Goal: Task Accomplishment & Management: Complete application form

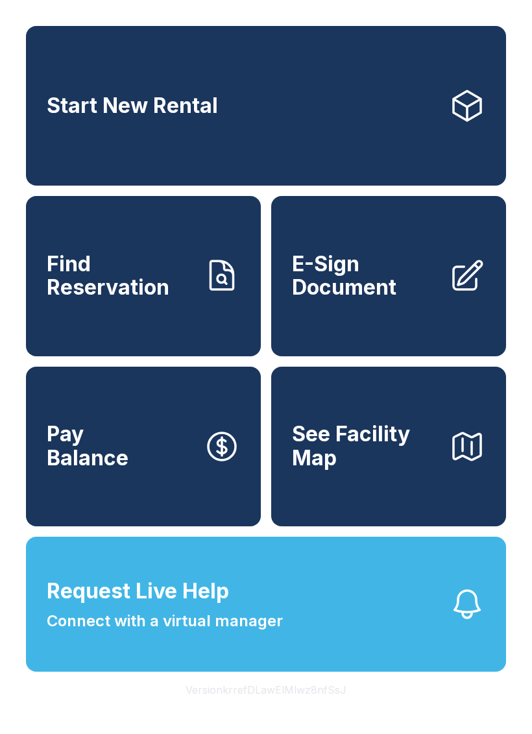
click at [215, 633] on span "Request Live Help Connect with a virtual manager" at bounding box center [165, 604] width 236 height 57
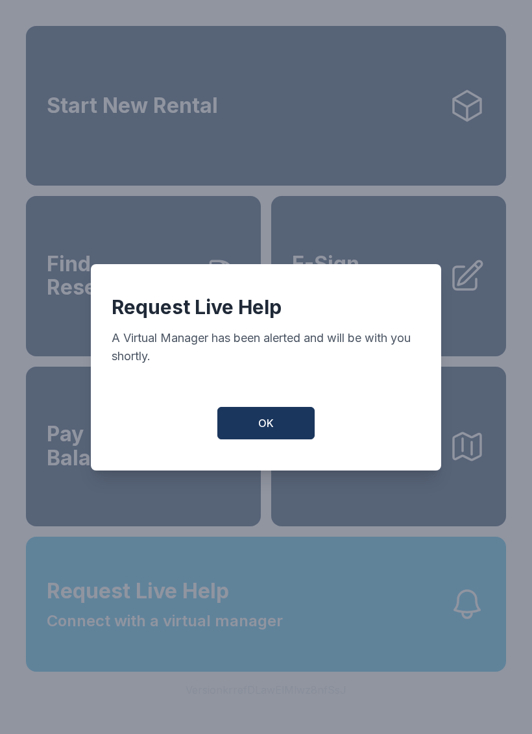
click at [297, 420] on button "OK" at bounding box center [265, 423] width 97 height 32
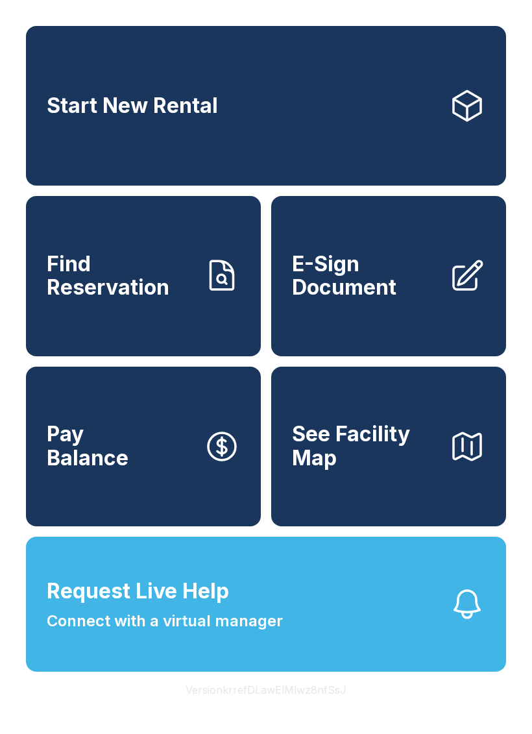
click at [352, 134] on link "Start New Rental" at bounding box center [266, 106] width 480 height 160
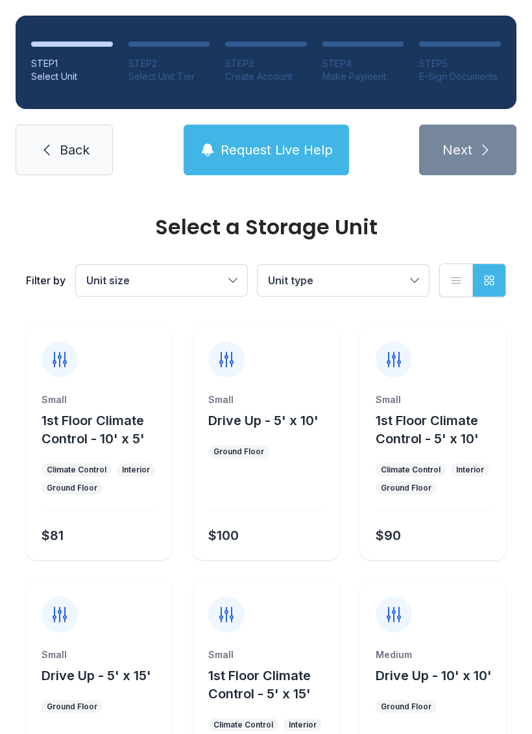
click at [70, 141] on span "Back" at bounding box center [75, 150] width 30 height 18
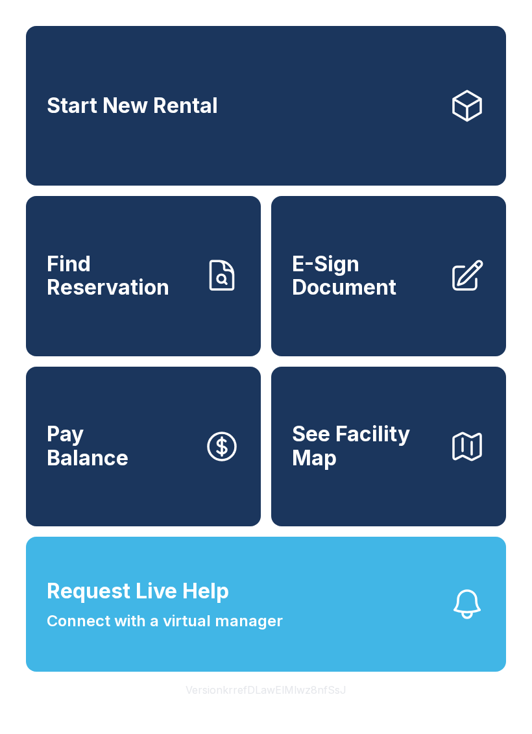
click at [440, 101] on link "Start New Rental" at bounding box center [266, 106] width 480 height 160
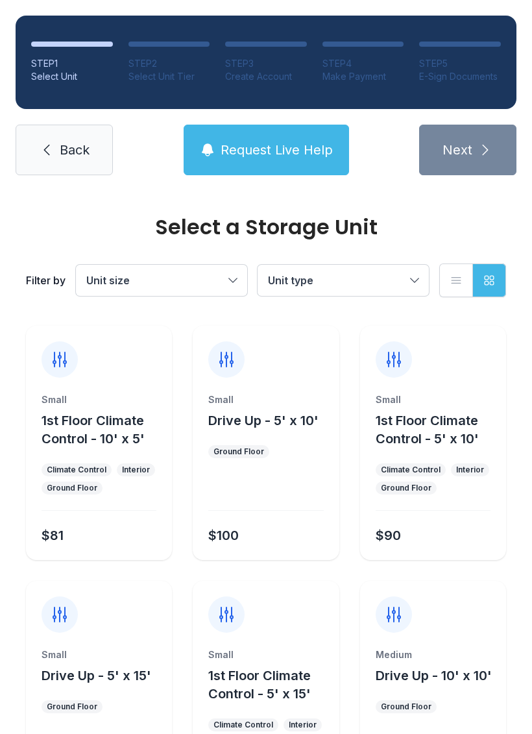
click at [66, 159] on link "Back" at bounding box center [64, 150] width 97 height 51
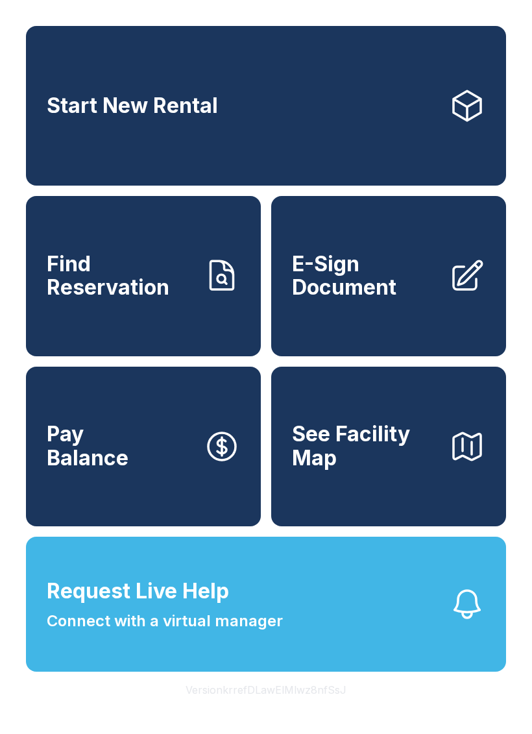
click at [158, 633] on span "Connect with a virtual manager" at bounding box center [165, 620] width 236 height 23
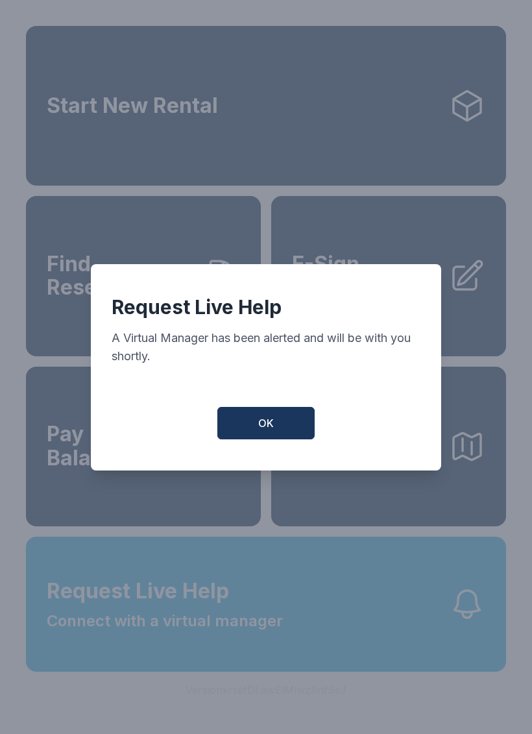
click at [265, 428] on span "OK" at bounding box center [266, 423] width 16 height 16
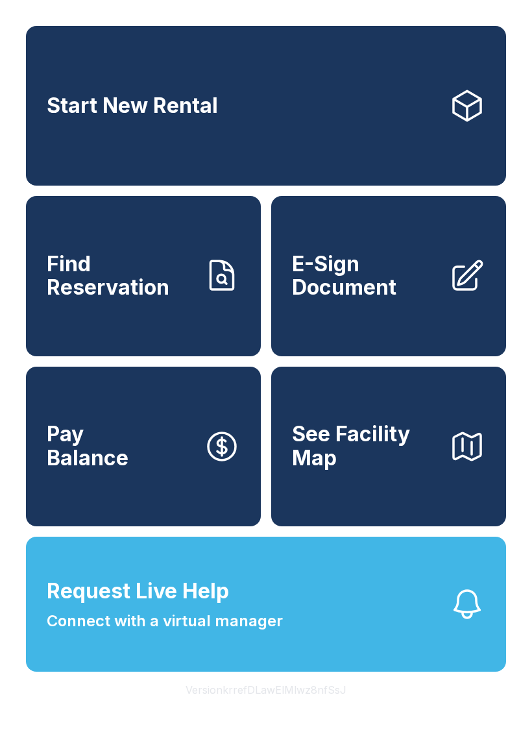
click at [482, 622] on icon "button" at bounding box center [467, 604] width 36 height 36
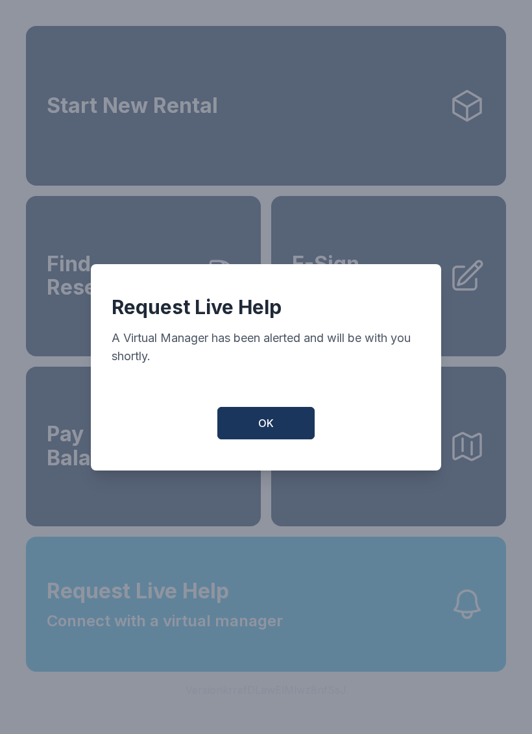
click at [259, 424] on span "OK" at bounding box center [266, 423] width 16 height 16
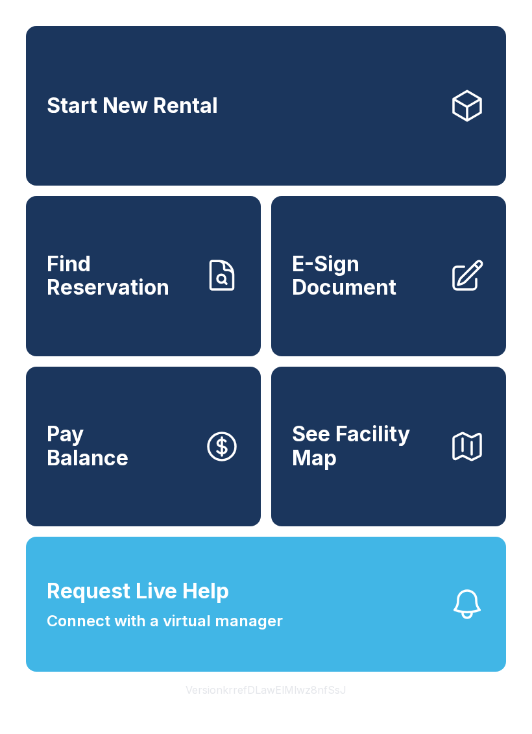
click at [238, 624] on span "Request Live Help Connect with a virtual manager" at bounding box center [165, 604] width 236 height 57
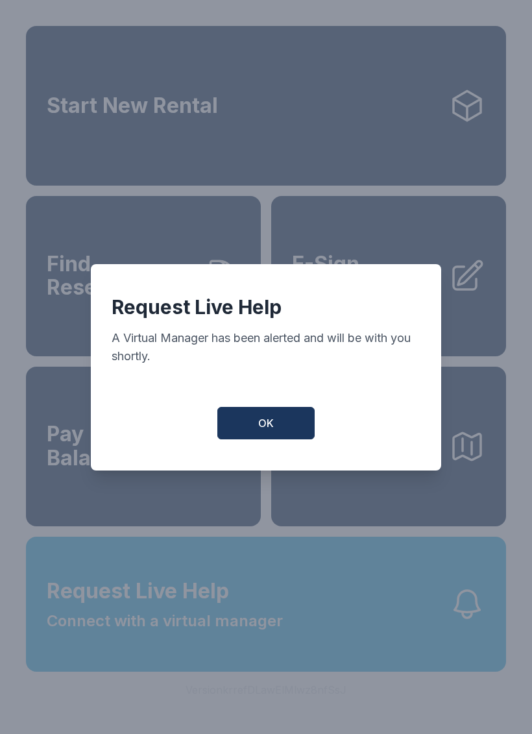
click at [282, 421] on button "OK" at bounding box center [265, 423] width 97 height 32
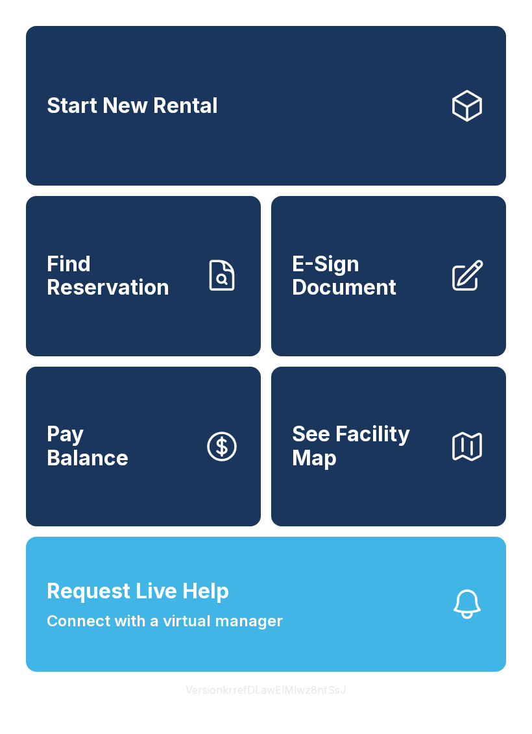
click at [472, 618] on icon "button" at bounding box center [467, 604] width 25 height 27
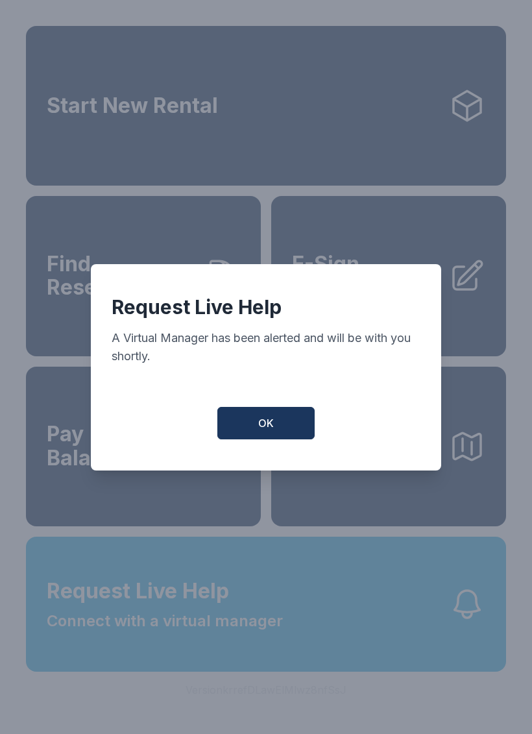
click at [282, 424] on button "OK" at bounding box center [265, 423] width 97 height 32
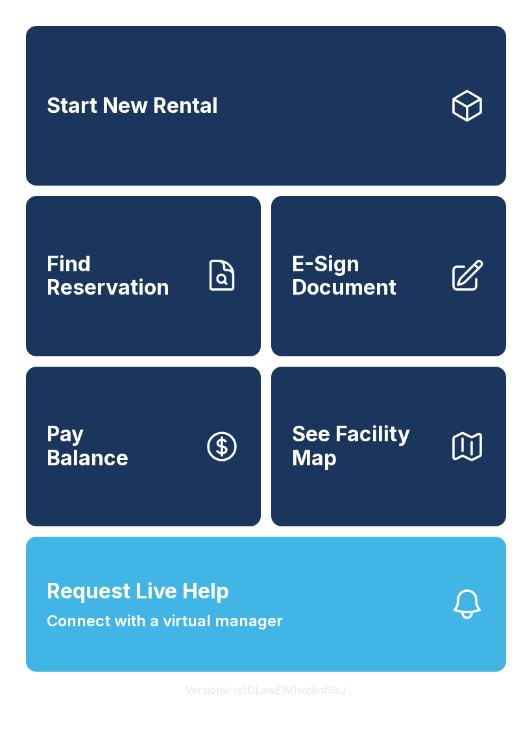
click at [460, 622] on icon "button" at bounding box center [467, 604] width 36 height 36
